Goal: Go to known website: Access a specific website the user already knows

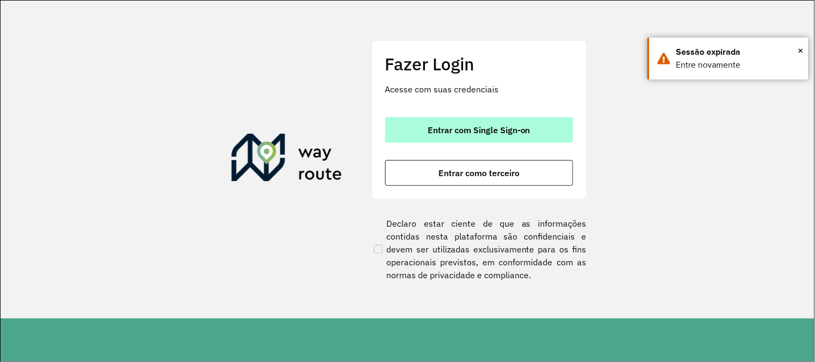
click at [431, 129] on span "Entrar com Single Sign-on" at bounding box center [479, 130] width 103 height 9
